Goal: Information Seeking & Learning: Understand process/instructions

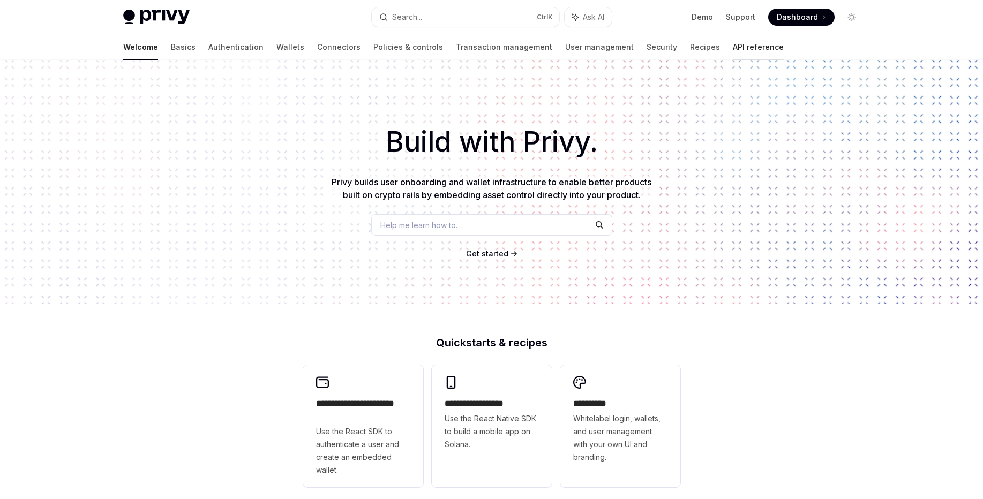
click at [733, 49] on link "API reference" at bounding box center [758, 47] width 51 height 26
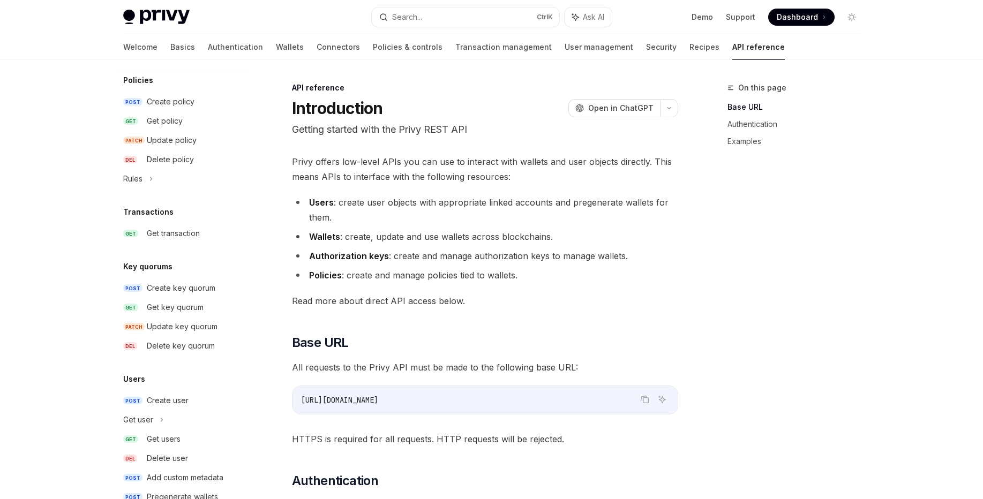
scroll to position [608, 0]
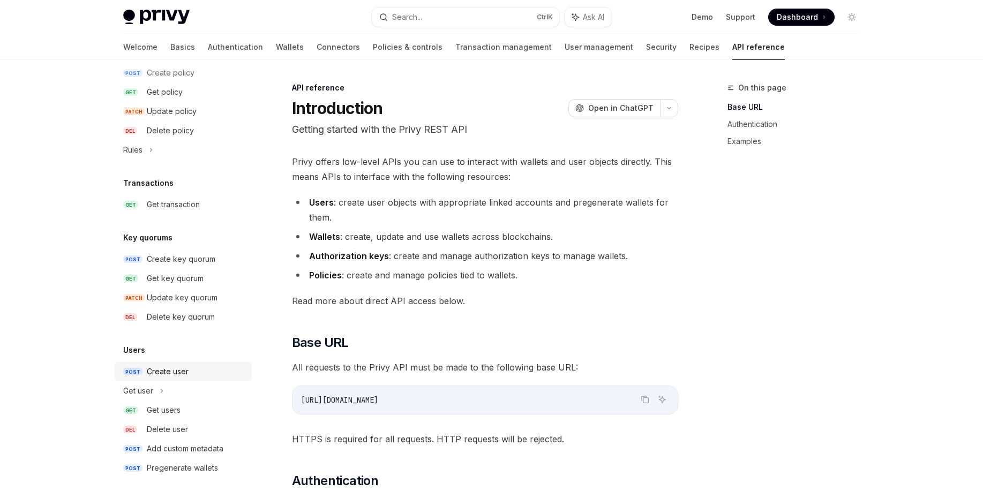
click at [175, 366] on div "Create user" at bounding box center [168, 371] width 42 height 13
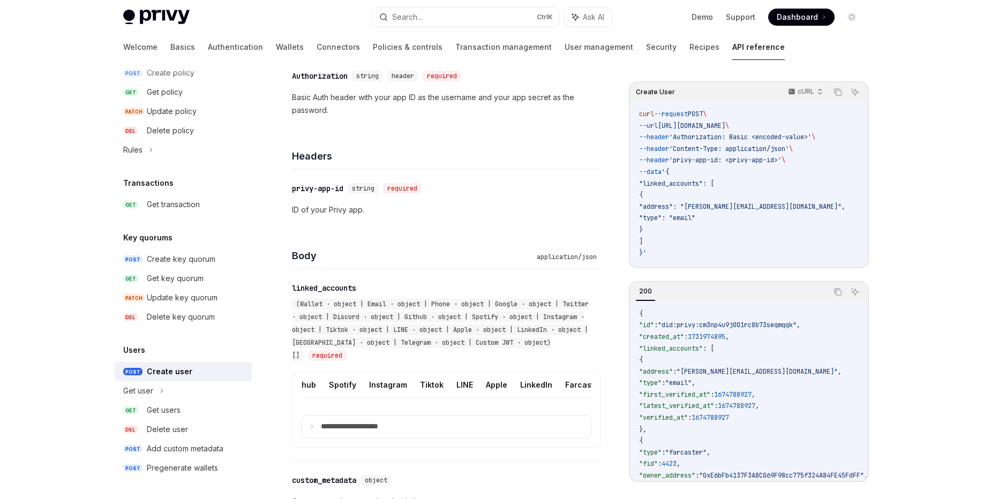
scroll to position [0, 343]
click at [564, 384] on button "Custom JWT" at bounding box center [583, 384] width 49 height 25
type textarea "*"
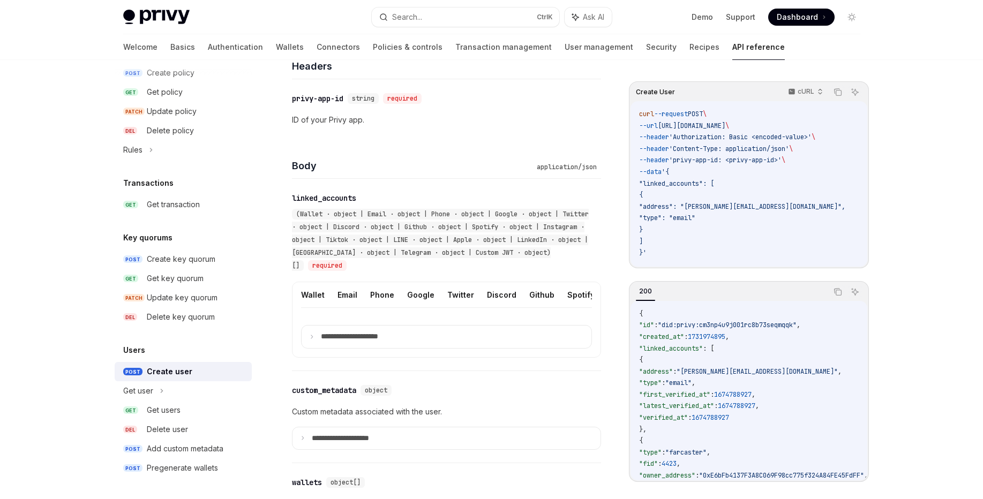
scroll to position [321, 0]
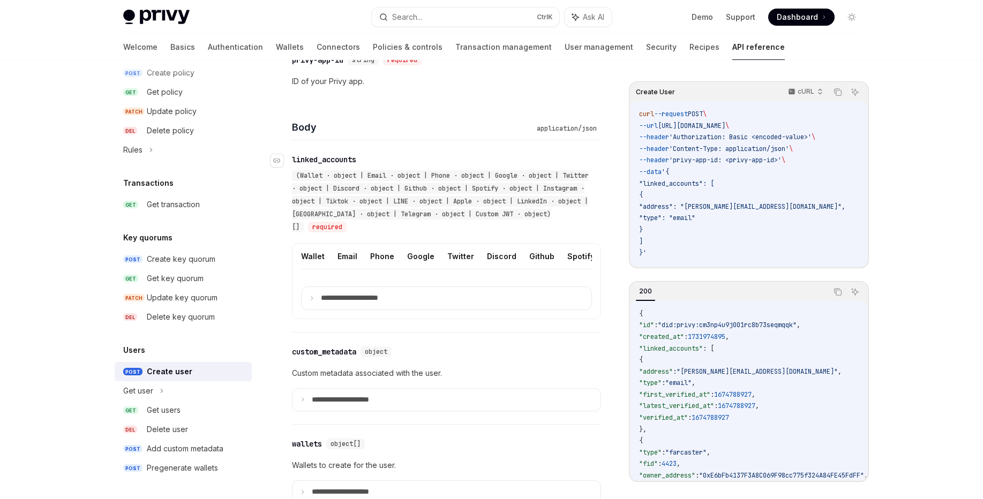
click at [484, 227] on div "(Wallet · object | Email · object | Phone · object | Google · object | Twitter …" at bounding box center [441, 201] width 298 height 64
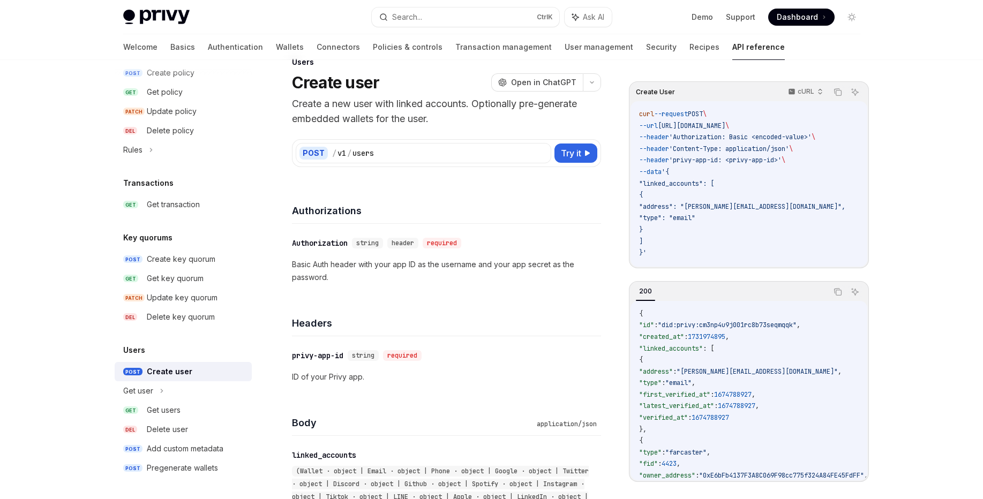
scroll to position [0, 0]
